Goal: Task Accomplishment & Management: Manage account settings

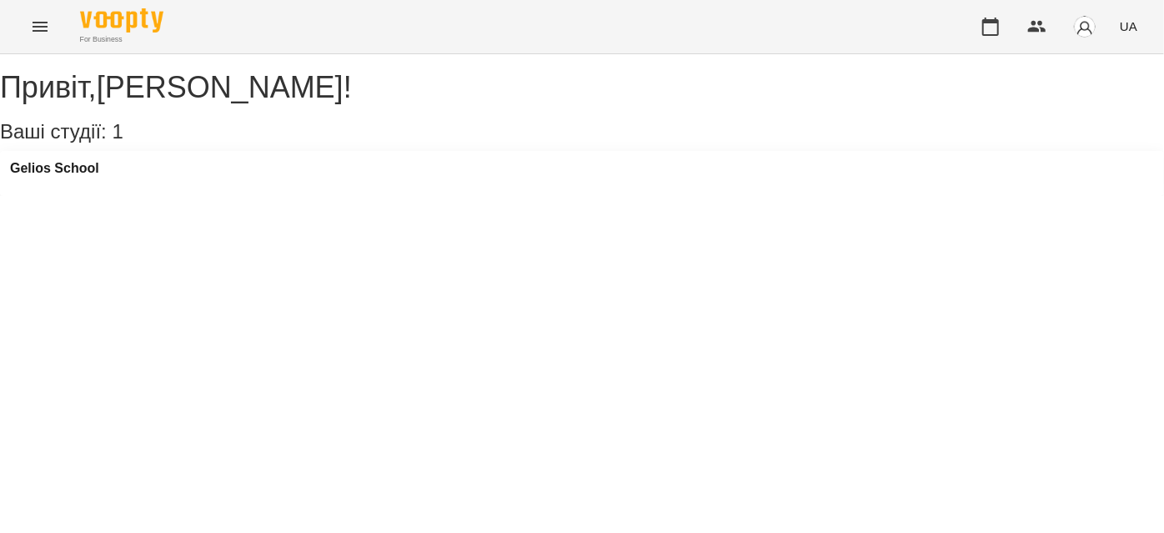
click at [41, 36] on icon "Menu" at bounding box center [40, 27] width 20 height 20
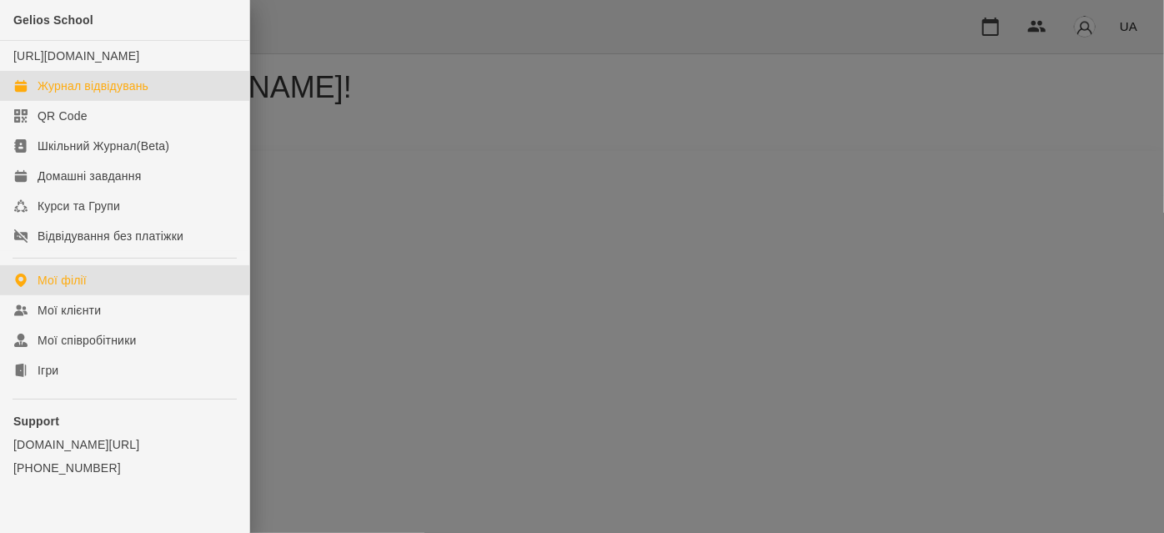
click at [102, 94] on div "Журнал відвідувань" at bounding box center [93, 86] width 111 height 17
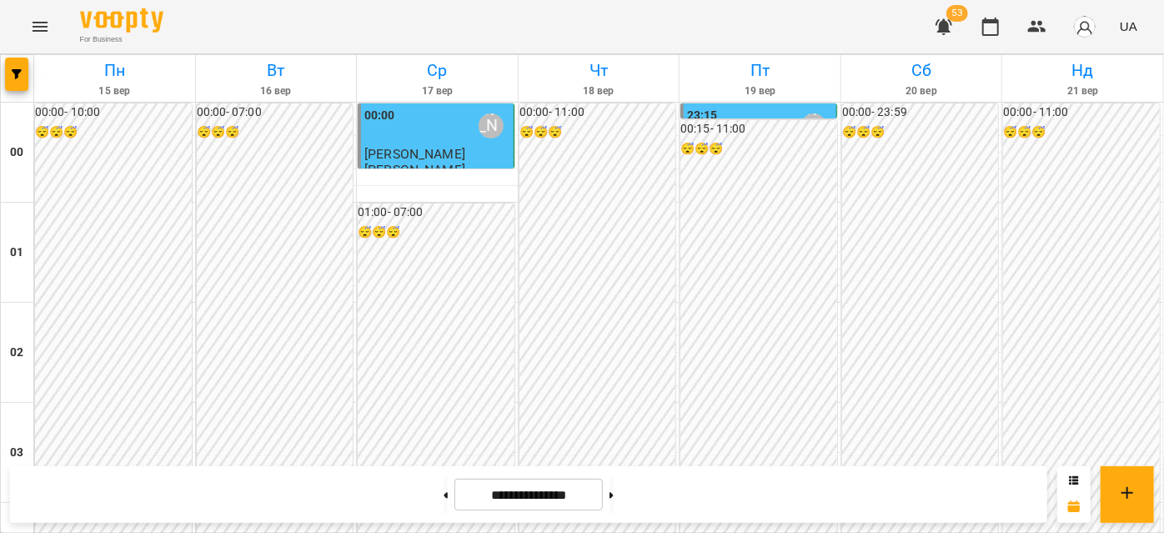
click at [1000, 2] on div "For Business 53 UA" at bounding box center [582, 26] width 1164 height 53
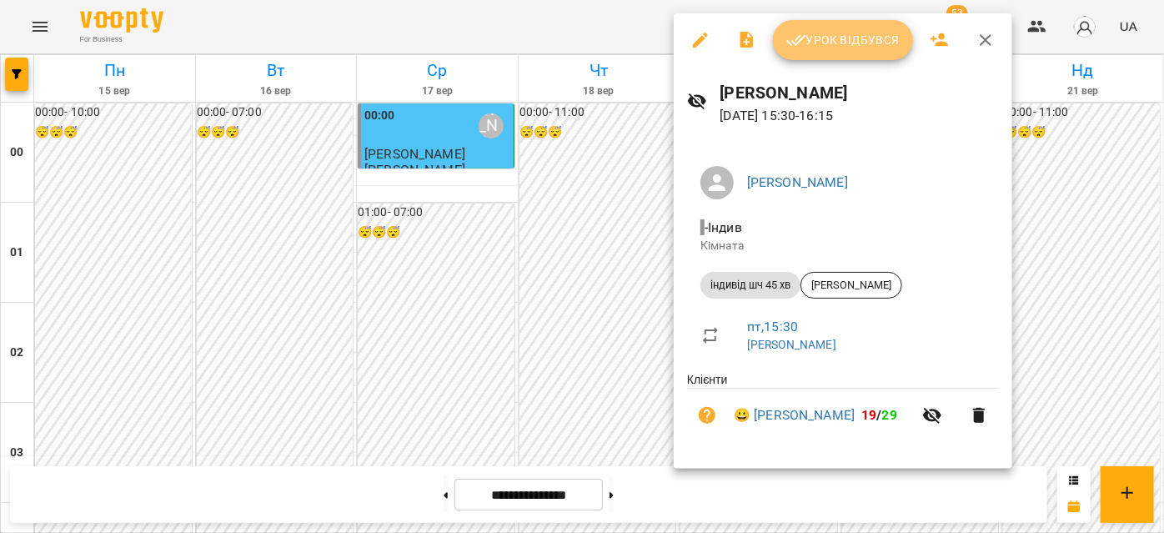
click at [818, 50] on button "Урок відбувся" at bounding box center [843, 40] width 140 height 40
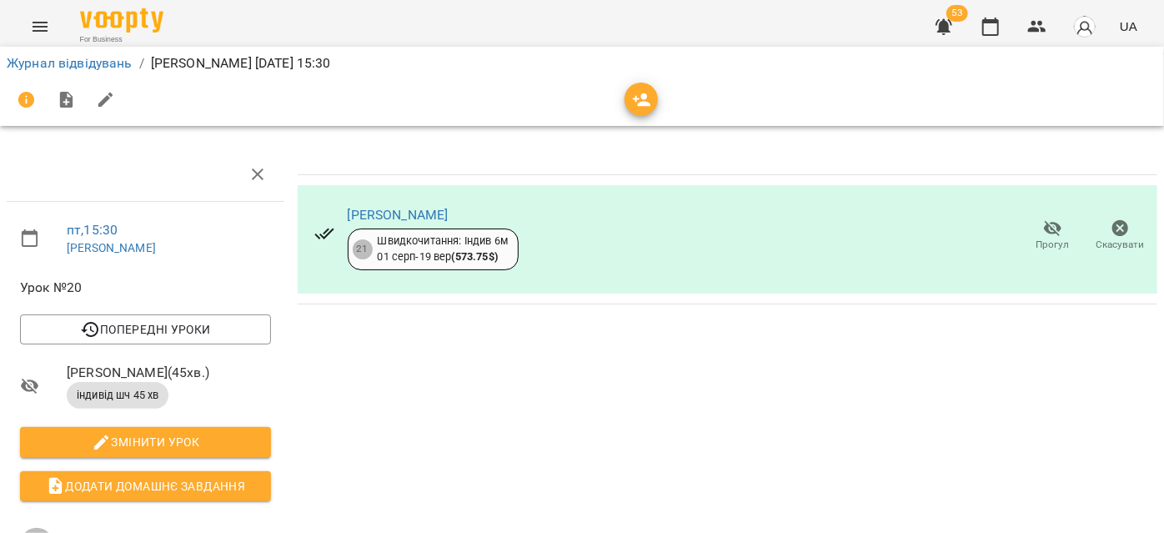
click at [1036, 243] on span "Прогул" at bounding box center [1052, 245] width 33 height 14
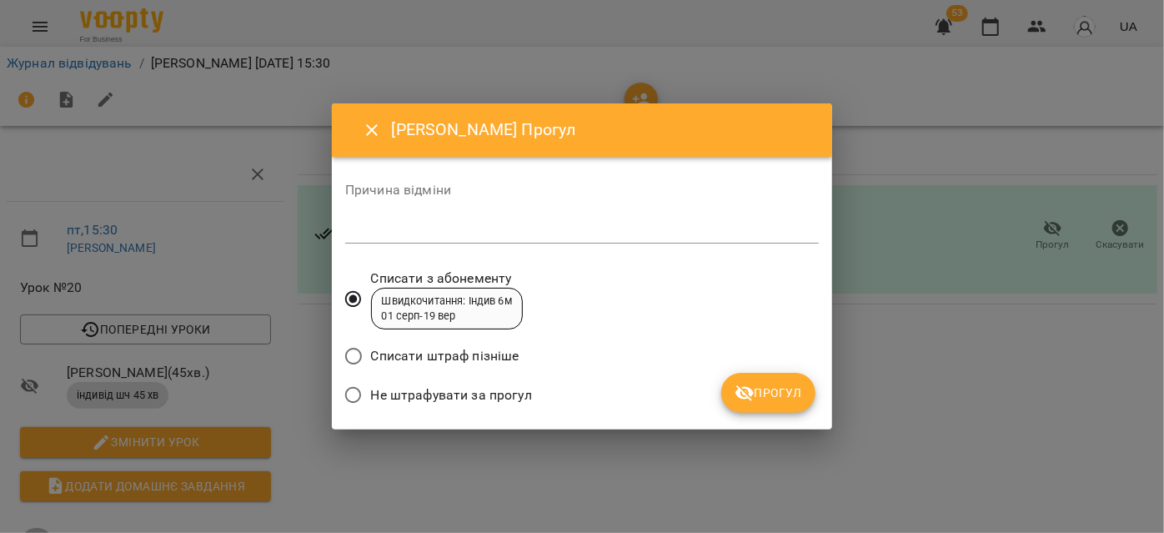
click at [404, 227] on textarea at bounding box center [582, 230] width 474 height 16
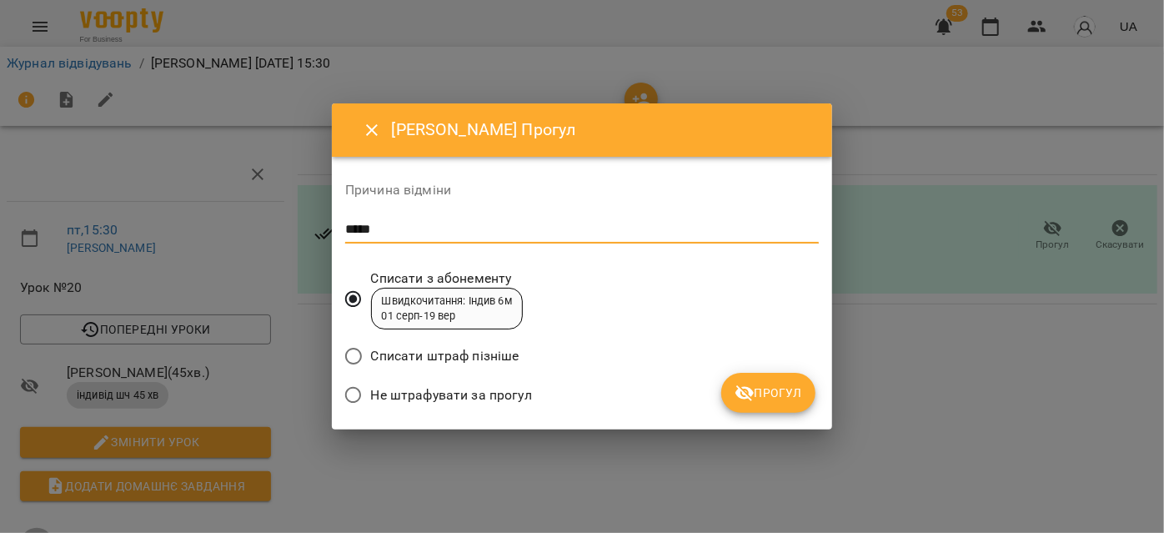
type textarea "******"
drag, startPoint x: 399, startPoint y: 229, endPoint x: 309, endPoint y: 229, distance: 90.0
click at [309, 229] on div "[PERSON_NAME] відміни ****** * Списати з абонементу Швидкочитання: Індив 6м [DA…" at bounding box center [582, 266] width 1164 height 533
click at [366, 123] on icon "Close" at bounding box center [372, 130] width 20 height 20
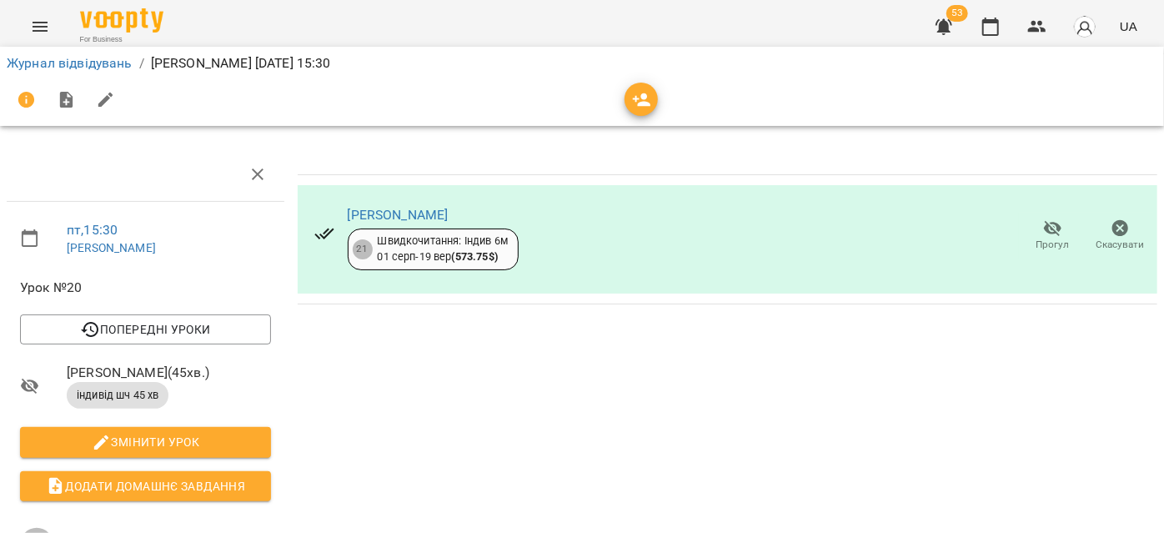
click at [1044, 230] on icon "button" at bounding box center [1053, 229] width 18 height 16
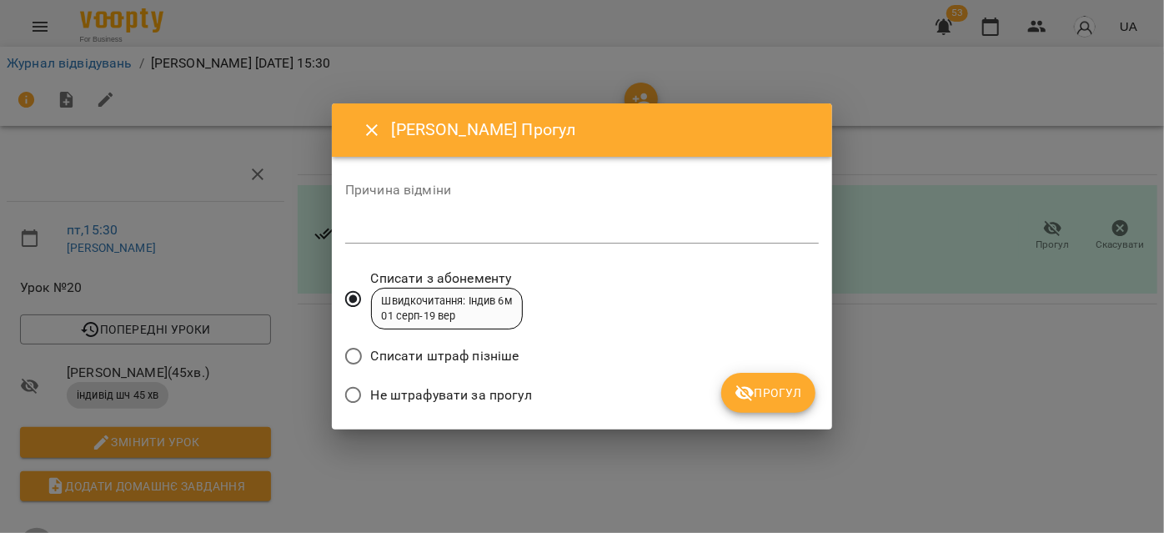
click at [769, 394] on span "Прогул" at bounding box center [768, 393] width 68 height 20
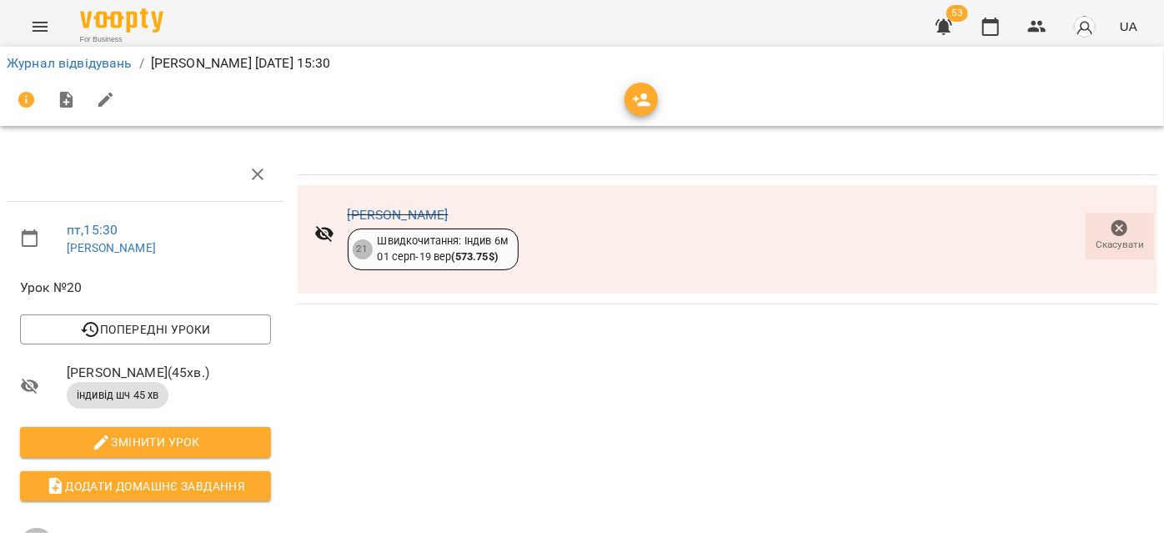
click at [44, 26] on icon "Menu" at bounding box center [40, 27] width 15 height 10
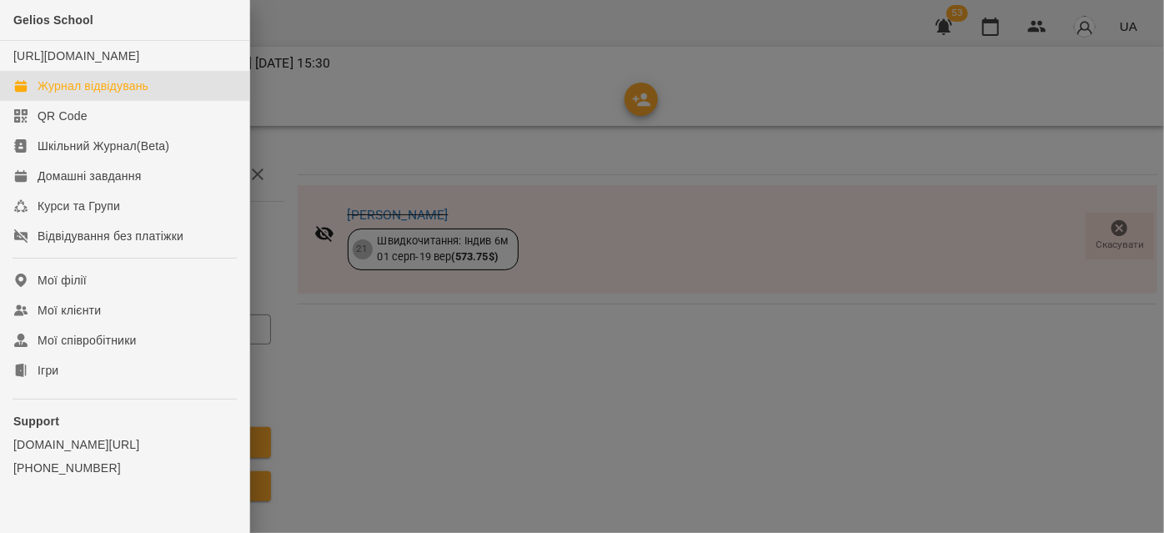
click at [98, 94] on div "Журнал відвідувань" at bounding box center [93, 86] width 111 height 17
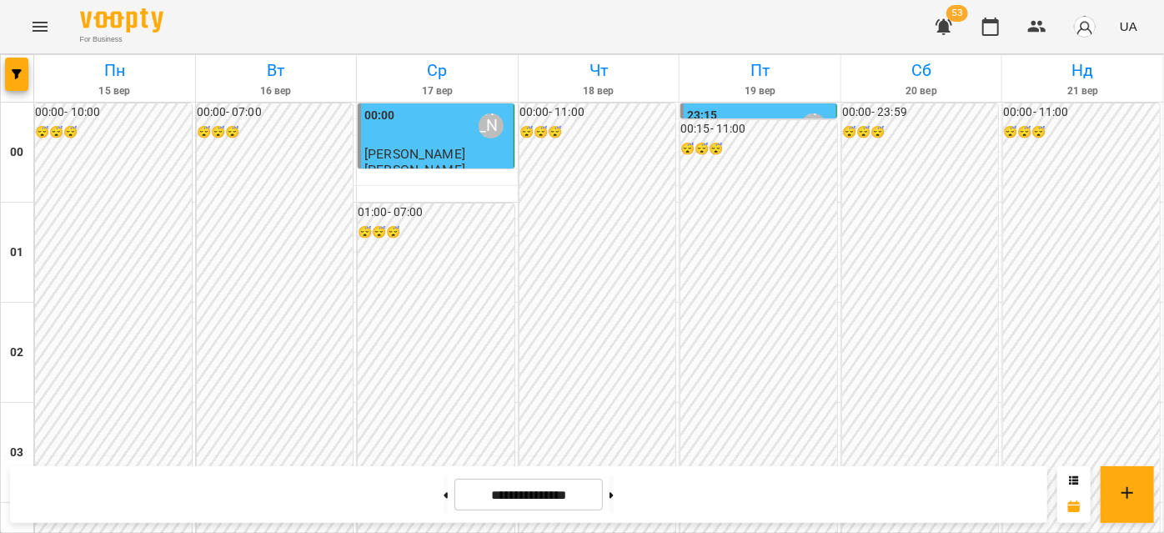
scroll to position [1667, 0]
